Goal: Check status

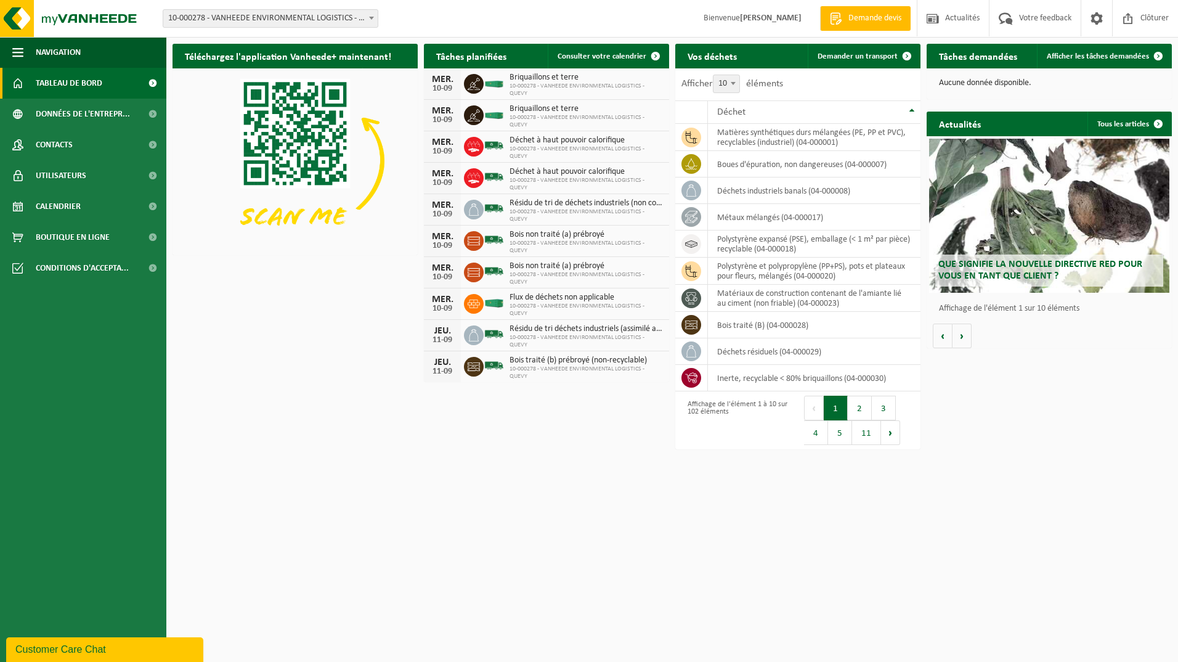
click at [242, 296] on div "Téléchargez l'application Vanheede+ maintenant! Cachez Tâches planifiées Consul…" at bounding box center [671, 218] width 1005 height 361
click at [73, 202] on span "Calendrier" at bounding box center [58, 206] width 45 height 31
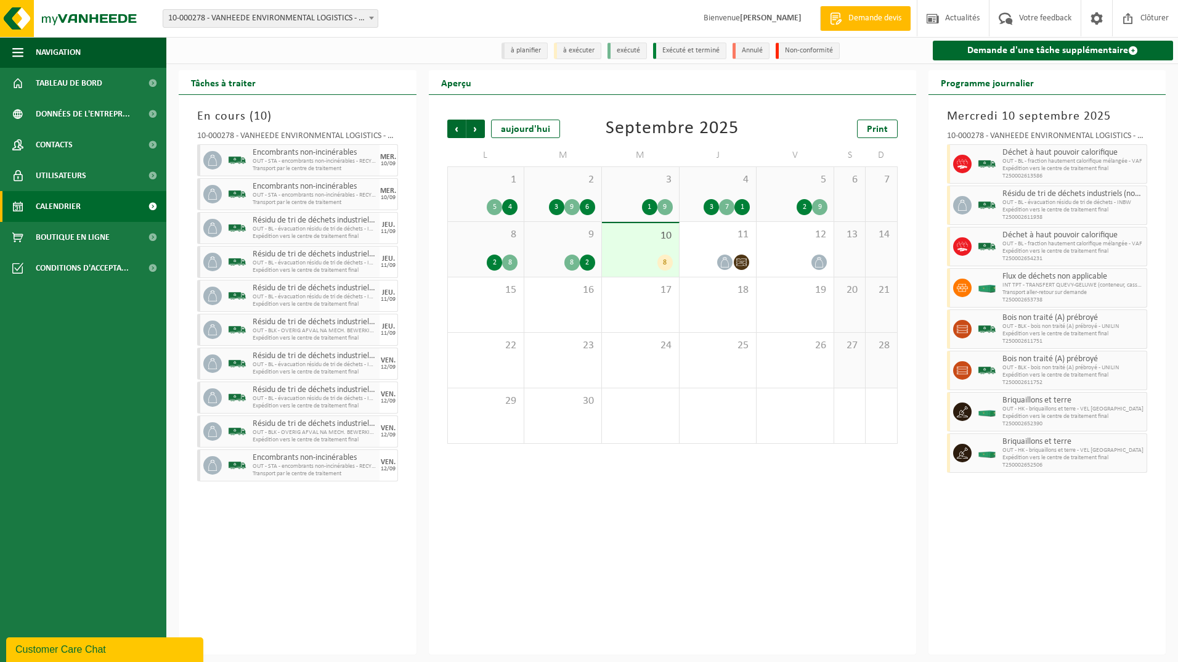
click at [187, 320] on div "En cours ( 10 ) 10-000278 - VANHEEDE ENVIRONMENTAL LOGISTICS - QUEVY - QUÉVY-LE…" at bounding box center [298, 374] width 238 height 559
click at [181, 327] on div "En cours ( 10 ) 10-000278 - VANHEEDE ENVIRONMENTAL LOGISTICS - QUEVY - QUÉVY-LE…" at bounding box center [298, 374] width 238 height 559
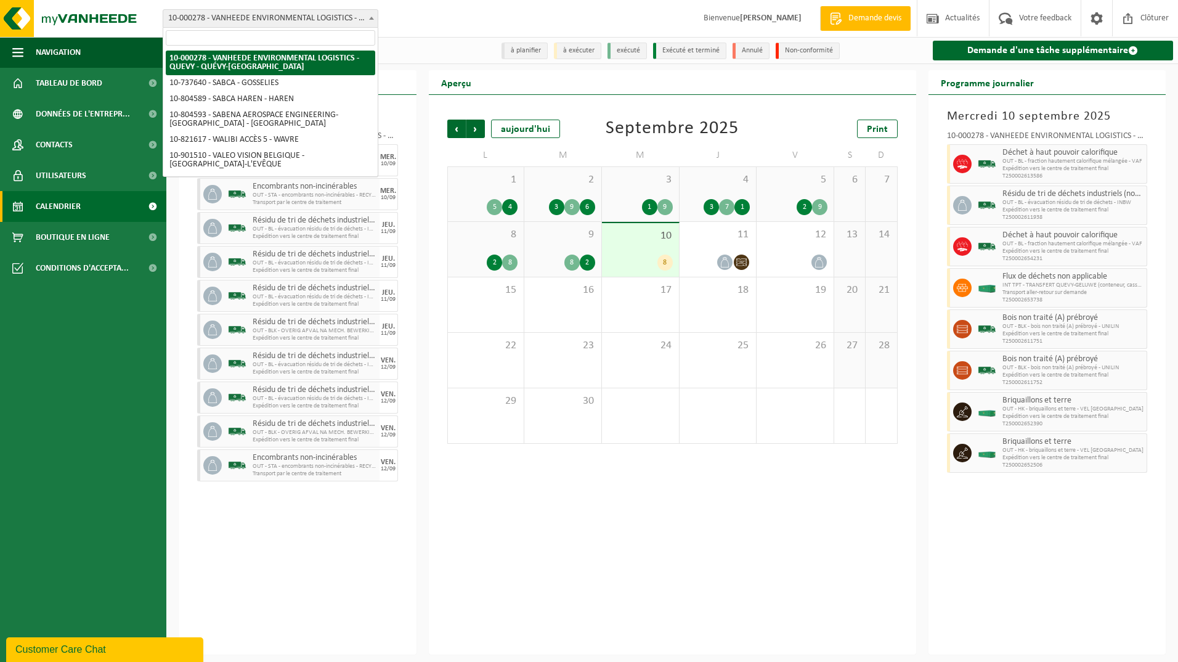
click at [371, 17] on b at bounding box center [371, 18] width 5 height 3
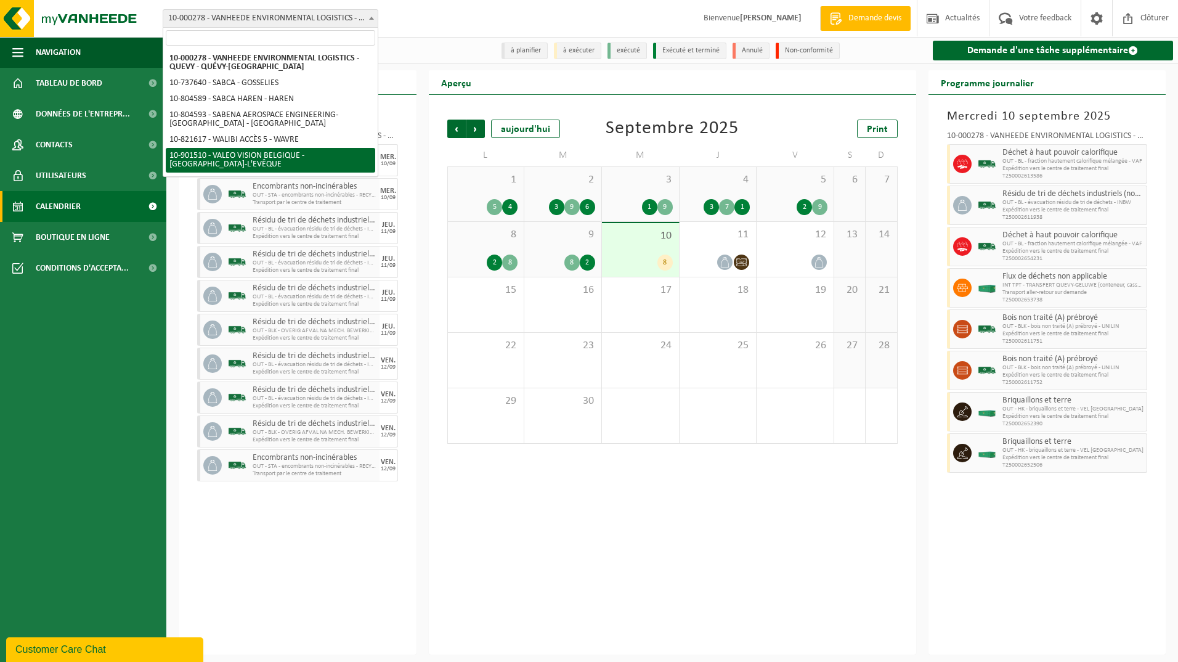
select select "134945"
